Goal: Task Accomplishment & Management: Use online tool/utility

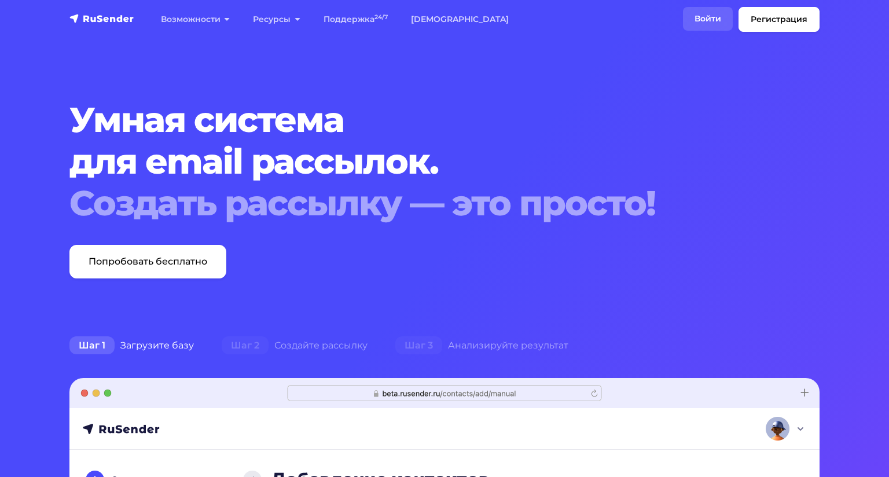
click at [683, 18] on link "Войти" at bounding box center [708, 19] width 50 height 24
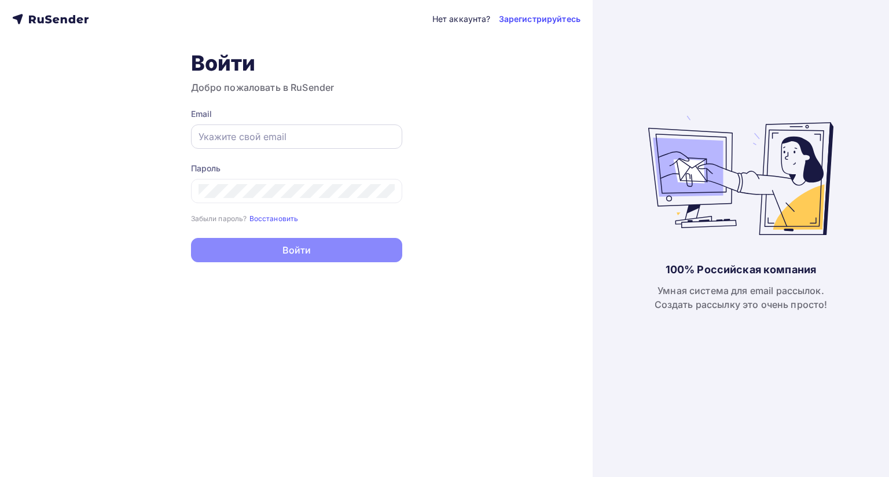
type input "[EMAIL_ADDRESS][DOMAIN_NAME]"
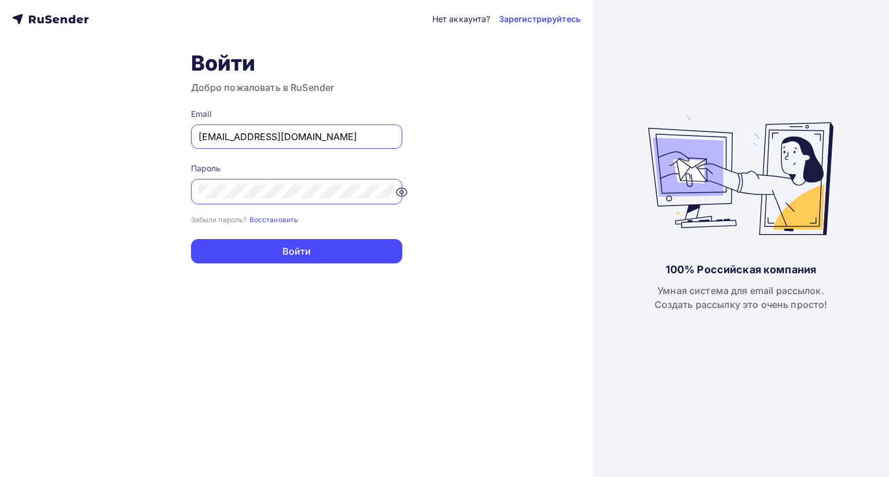
click at [235, 132] on input "[EMAIL_ADDRESS][DOMAIN_NAME]" at bounding box center [296, 137] width 196 height 14
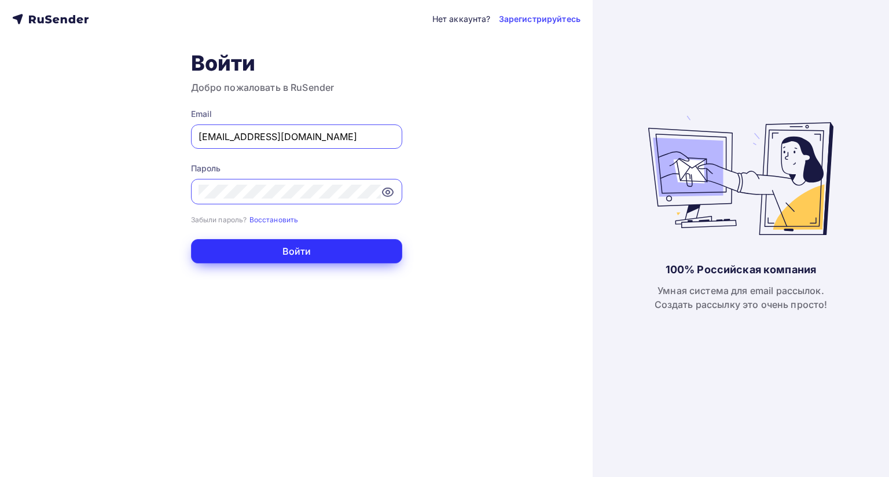
click at [261, 257] on button "Войти" at bounding box center [296, 251] width 211 height 24
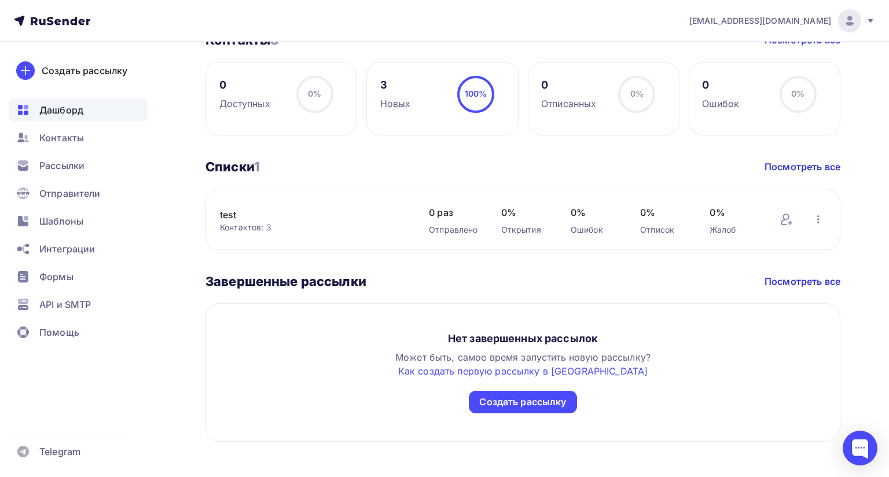
scroll to position [541, 0]
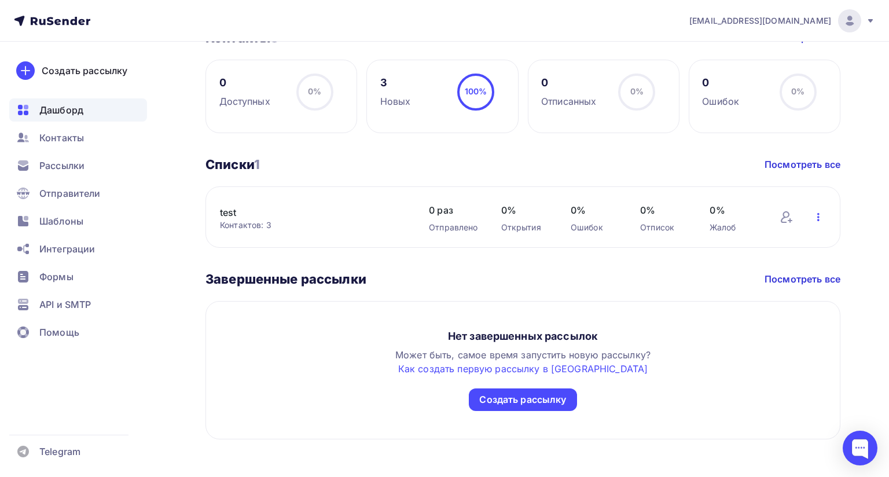
click at [811, 218] on icon "button" at bounding box center [818, 217] width 14 height 14
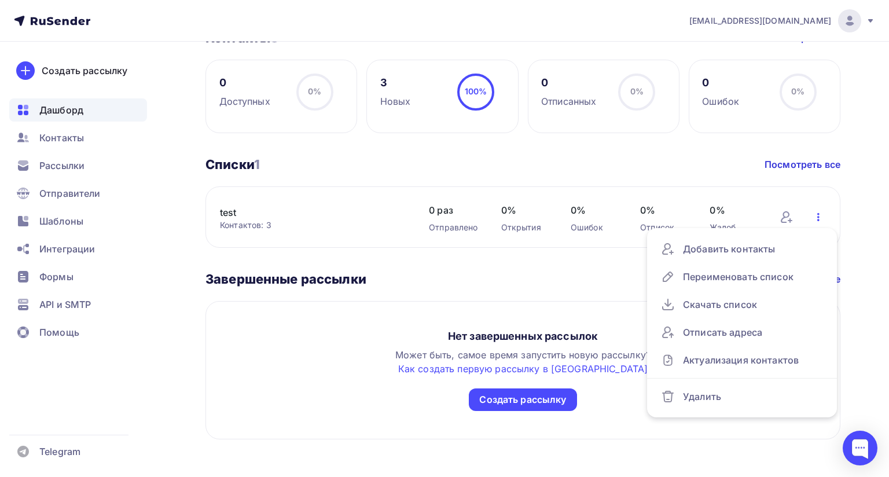
click at [811, 218] on icon "button" at bounding box center [818, 217] width 14 height 14
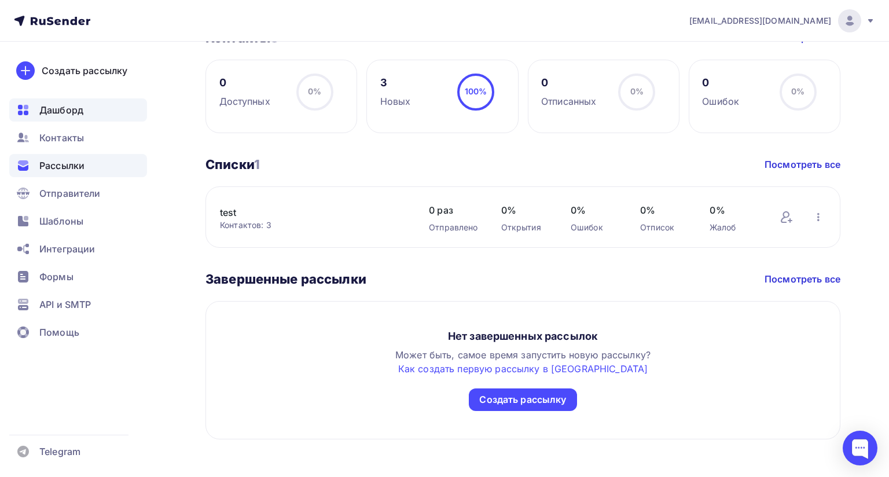
click at [73, 166] on span "Рассылки" at bounding box center [61, 166] width 45 height 14
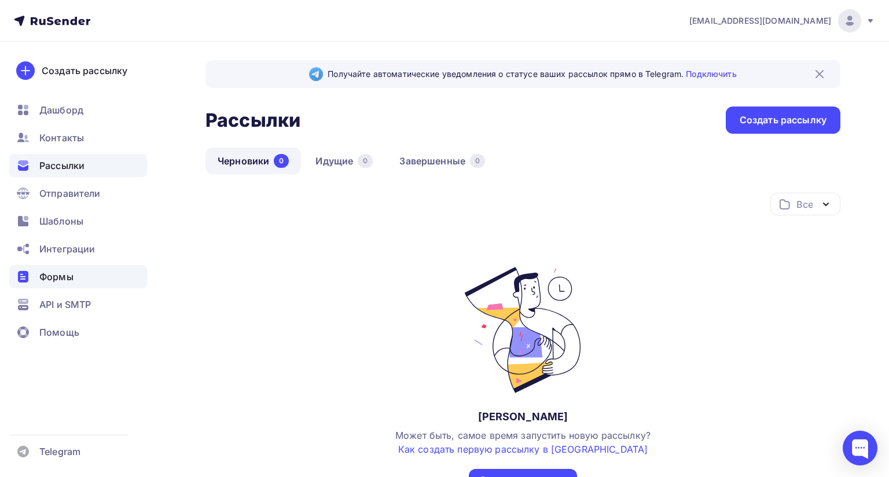
click at [72, 277] on span "Формы" at bounding box center [56, 277] width 34 height 14
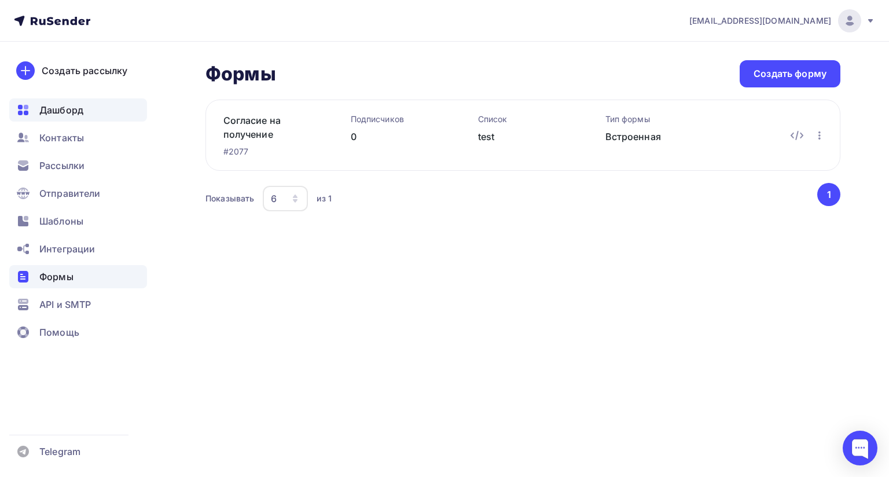
click at [63, 112] on span "Дашборд" at bounding box center [61, 110] width 44 height 14
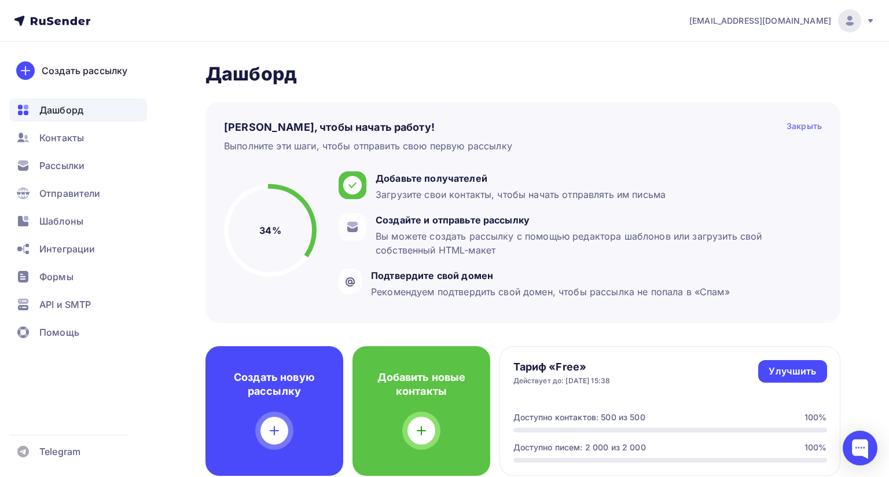
click at [798, 128] on div "Закрыть" at bounding box center [803, 127] width 35 height 14
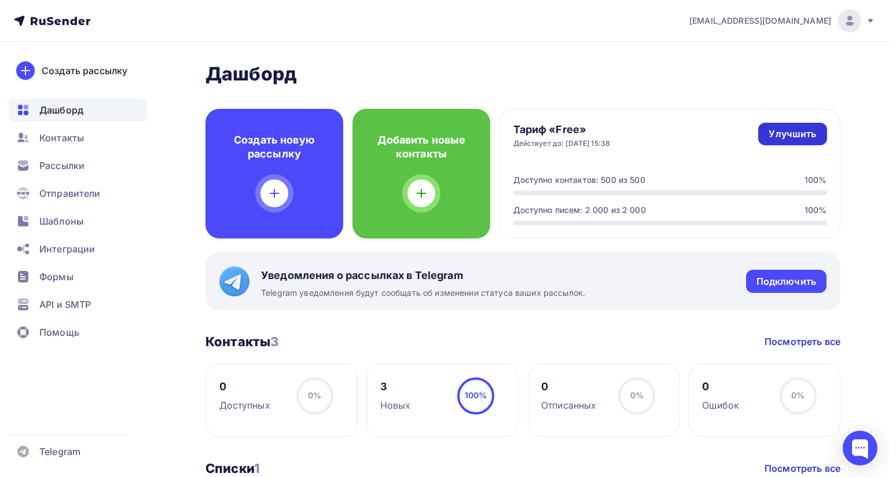
click at [786, 139] on div "Улучшить" at bounding box center [791, 133] width 47 height 13
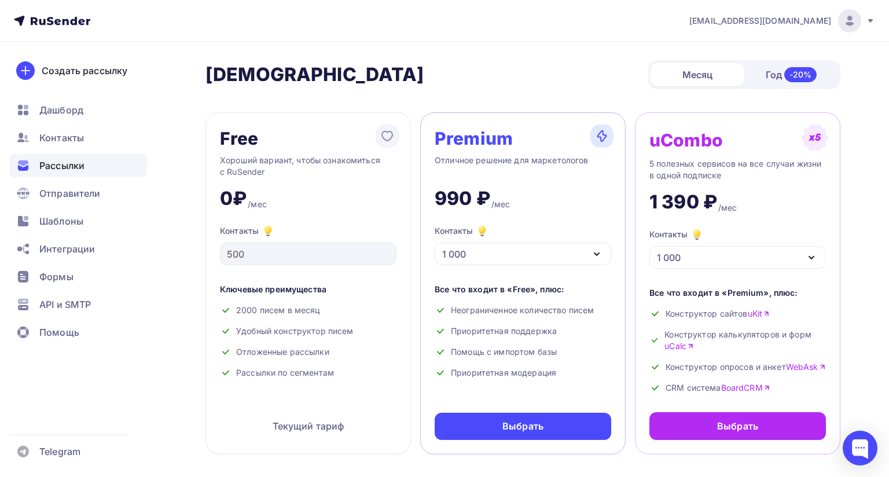
click at [51, 164] on span "Рассылки" at bounding box center [61, 166] width 45 height 14
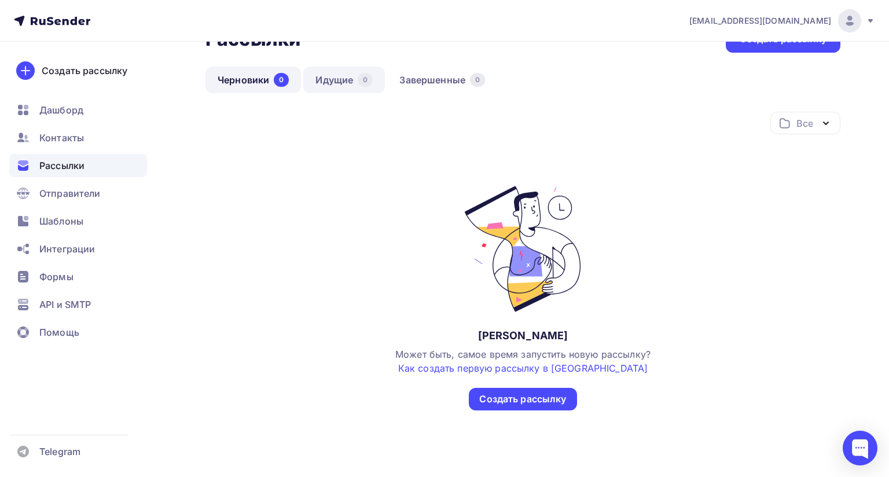
scroll to position [139, 0]
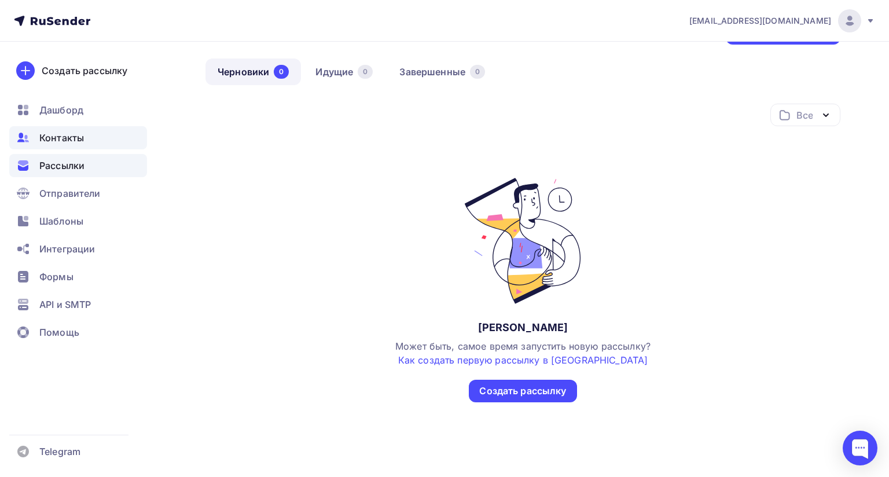
click at [65, 130] on div "Контакты" at bounding box center [78, 137] width 138 height 23
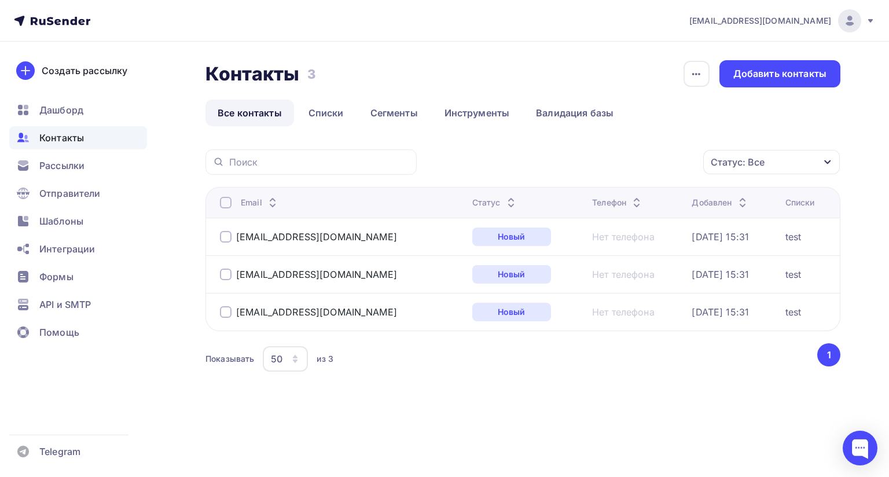
scroll to position [21, 0]
click at [68, 167] on span "Рассылки" at bounding box center [61, 166] width 45 height 14
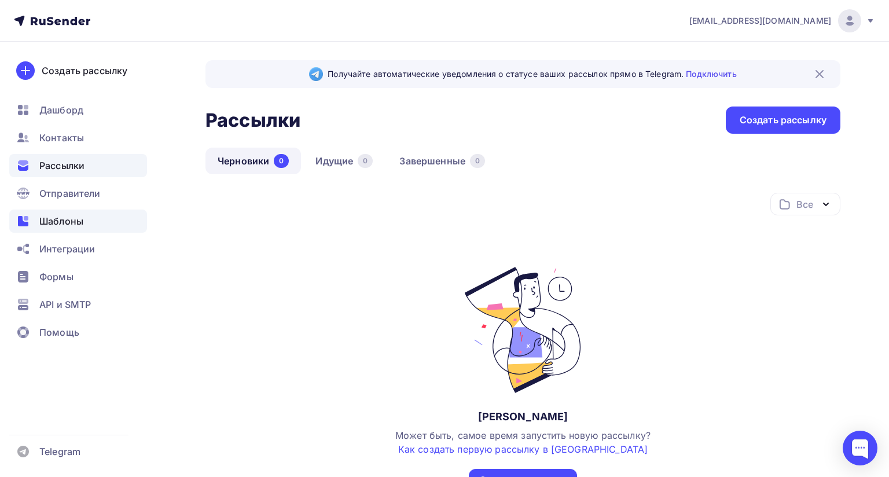
click at [65, 220] on span "Шаблоны" at bounding box center [61, 221] width 44 height 14
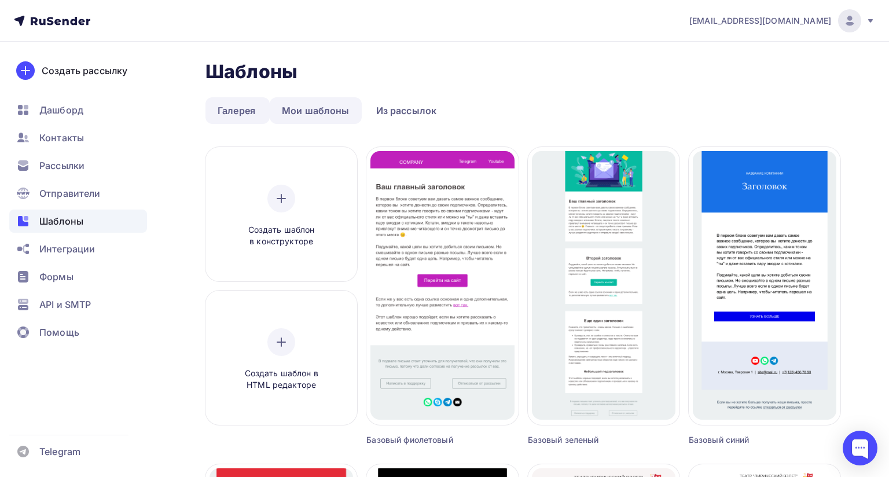
click at [310, 112] on link "Мои шаблоны" at bounding box center [316, 110] width 92 height 27
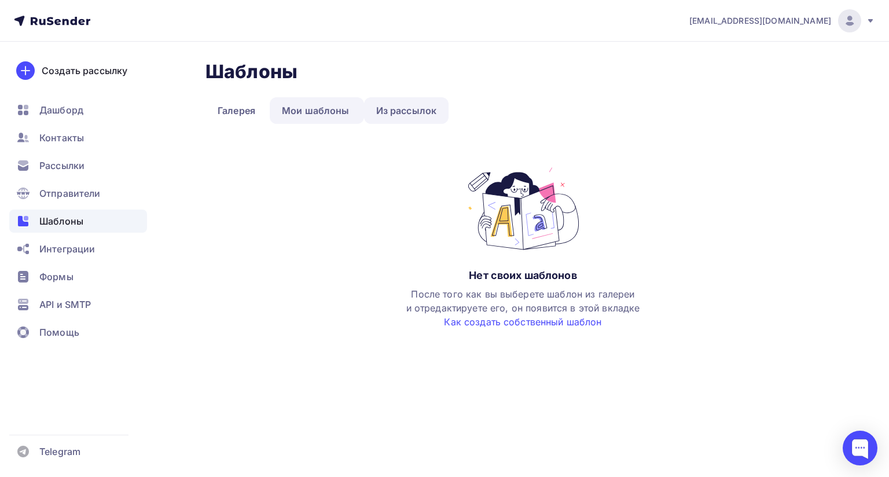
click at [391, 102] on link "Из рассылок" at bounding box center [406, 110] width 85 height 27
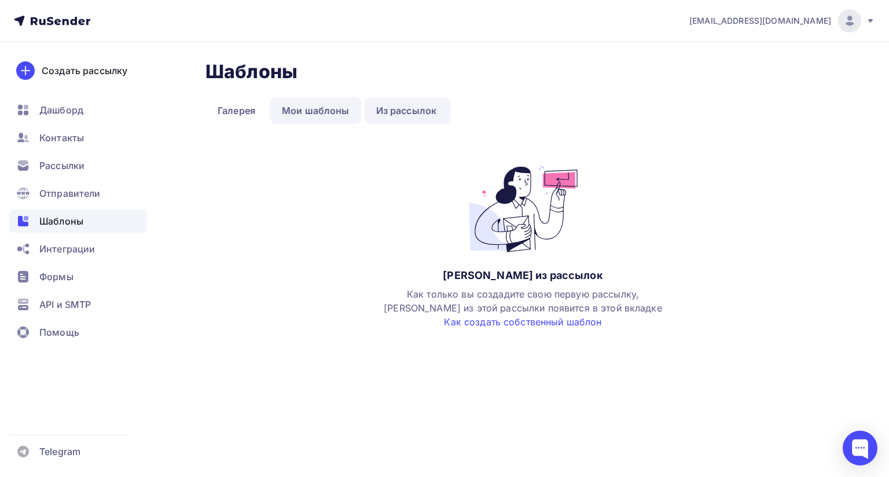
click at [288, 112] on link "Мои шаблоны" at bounding box center [316, 110] width 92 height 27
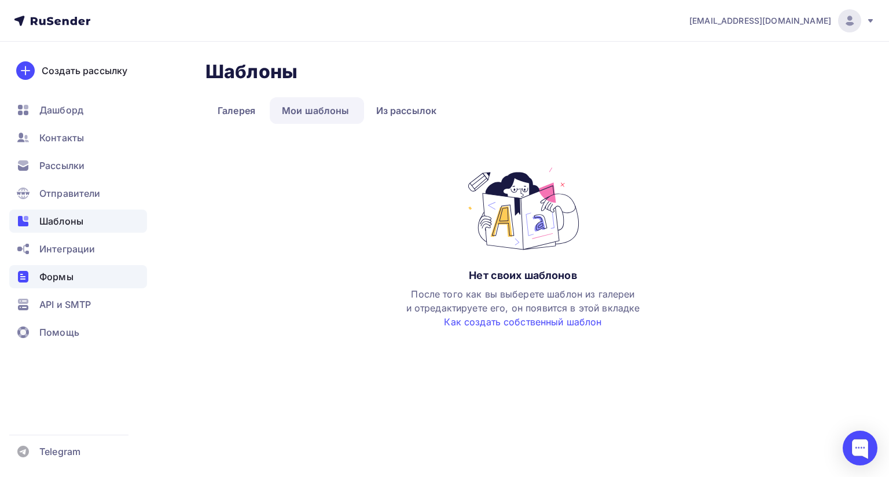
click at [62, 274] on span "Формы" at bounding box center [56, 277] width 34 height 14
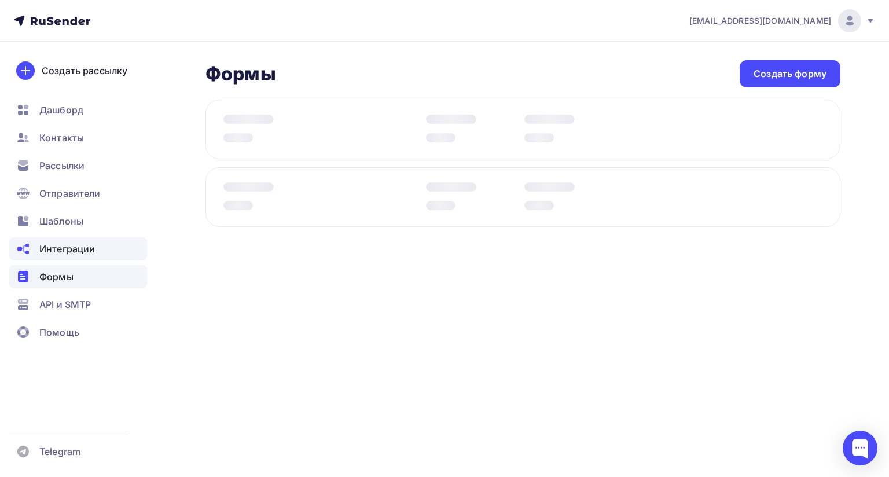
click at [60, 246] on span "Интеграции" at bounding box center [67, 249] width 56 height 14
